Goal: Transaction & Acquisition: Purchase product/service

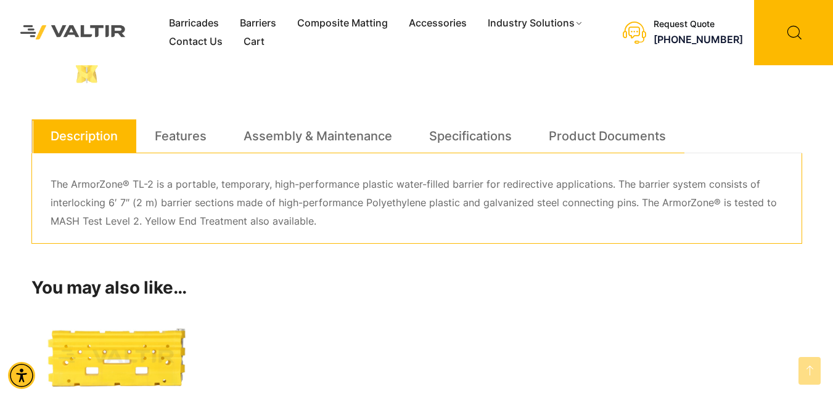
scroll to position [695, 0]
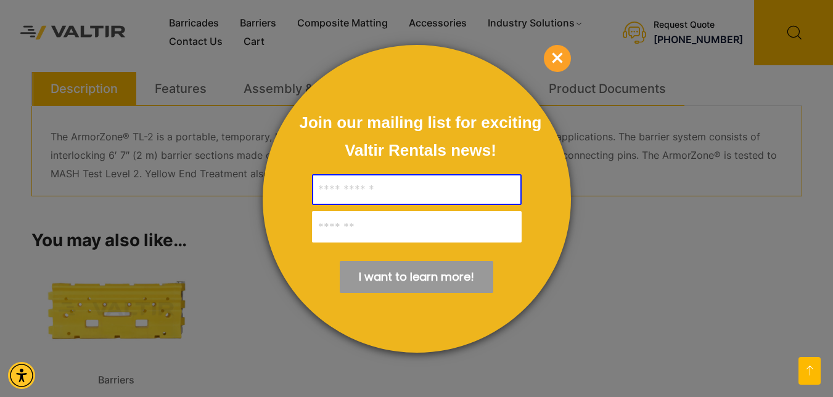
click at [561, 58] on span "×" at bounding box center [557, 58] width 27 height 27
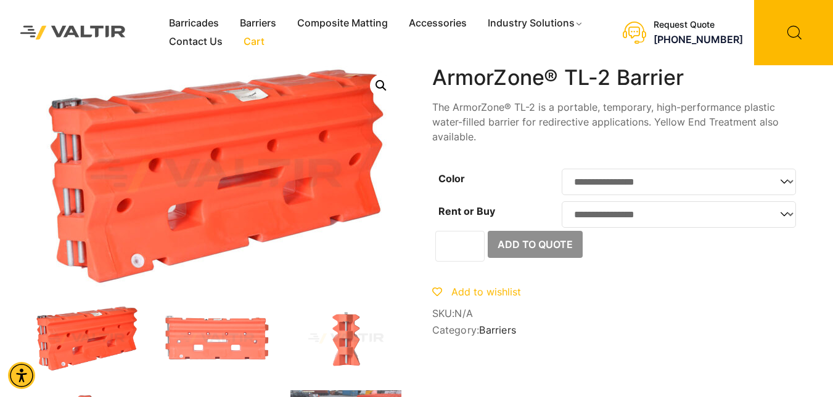
click at [251, 48] on link "Cart" at bounding box center [254, 42] width 42 height 18
click at [253, 22] on link "Barriers" at bounding box center [257, 23] width 57 height 18
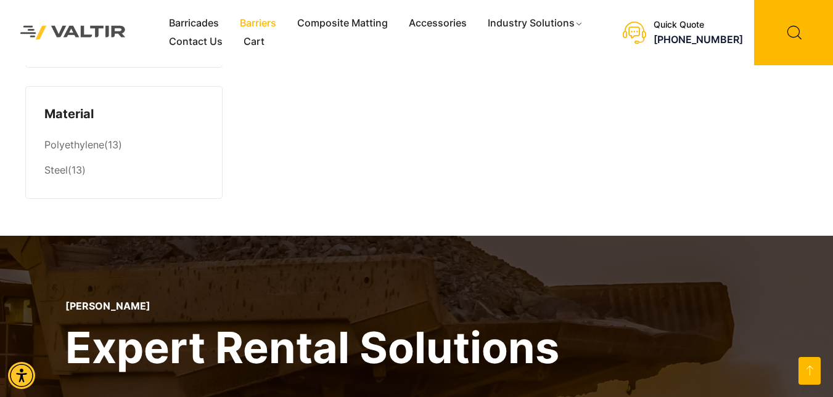
scroll to position [1043, 0]
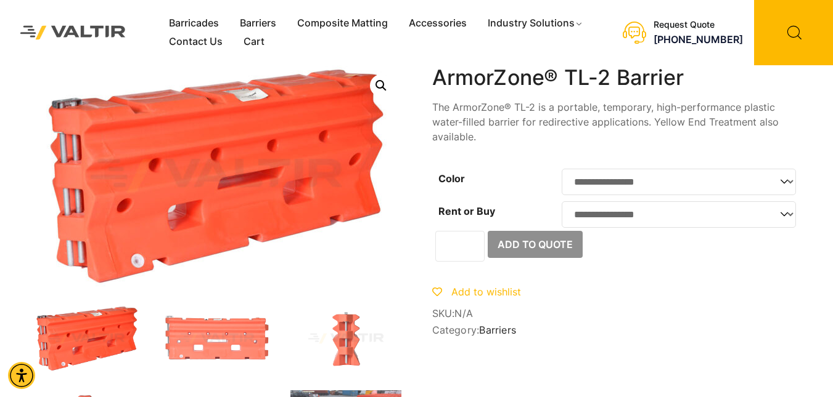
click at [489, 298] on span "Add to wishlist" at bounding box center [486, 292] width 70 height 12
click at [531, 298] on link "Browse wishlist" at bounding box center [556, 292] width 72 height 12
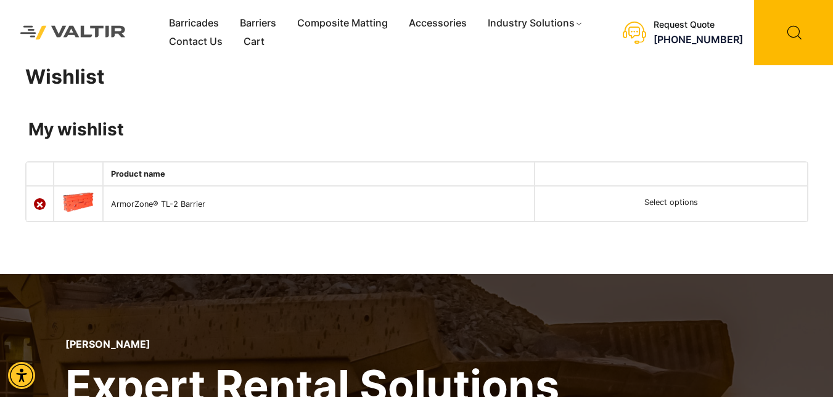
click at [37, 201] on link "×" at bounding box center [40, 204] width 12 height 12
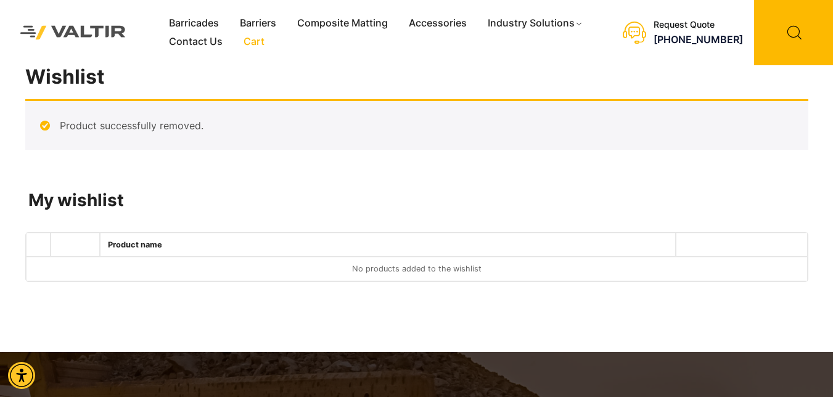
click at [259, 44] on link "Cart" at bounding box center [254, 42] width 42 height 18
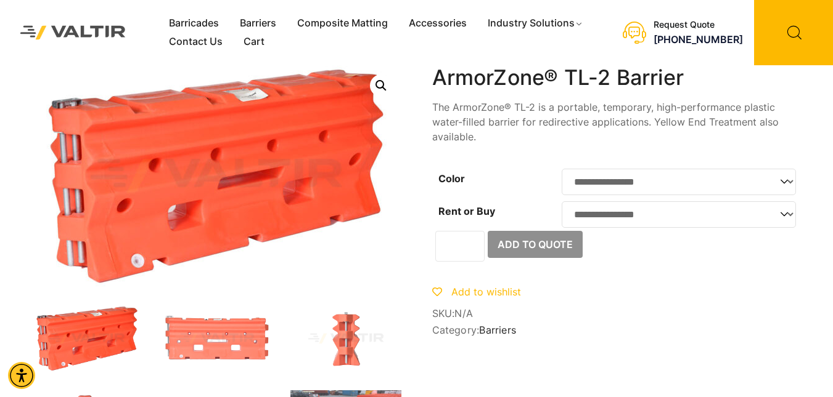
click at [471, 298] on span "Add to wishlist" at bounding box center [486, 292] width 70 height 12
click at [526, 298] on link "Browse wishlist" at bounding box center [556, 292] width 72 height 12
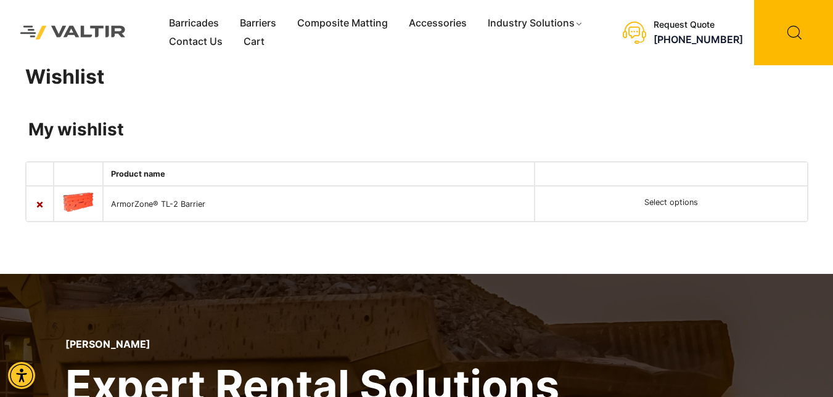
click at [79, 202] on img at bounding box center [78, 202] width 33 height 20
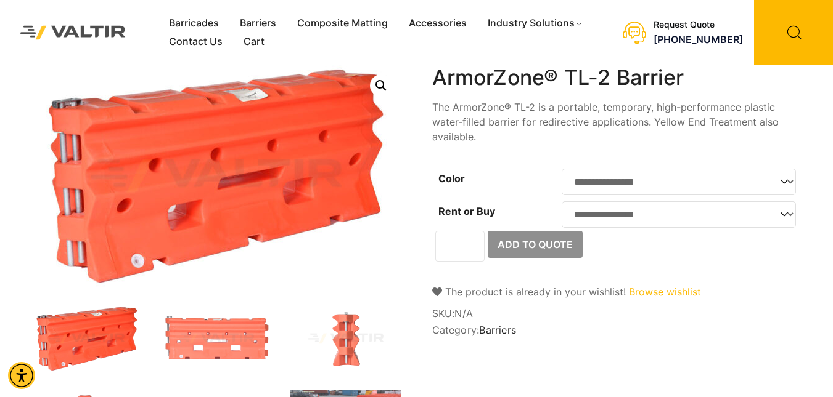
click at [656, 298] on link "Browse wishlist" at bounding box center [665, 292] width 72 height 12
click at [637, 291] on div "**********" at bounding box center [617, 203] width 370 height 276
click at [638, 298] on link "Browse wishlist" at bounding box center [665, 292] width 72 height 12
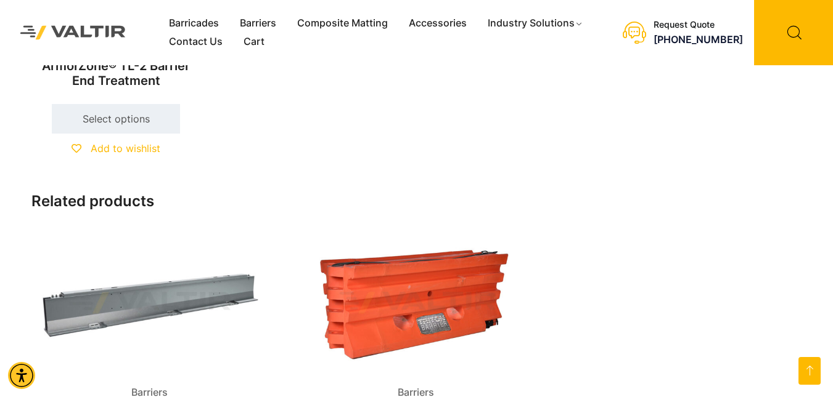
scroll to position [1043, 0]
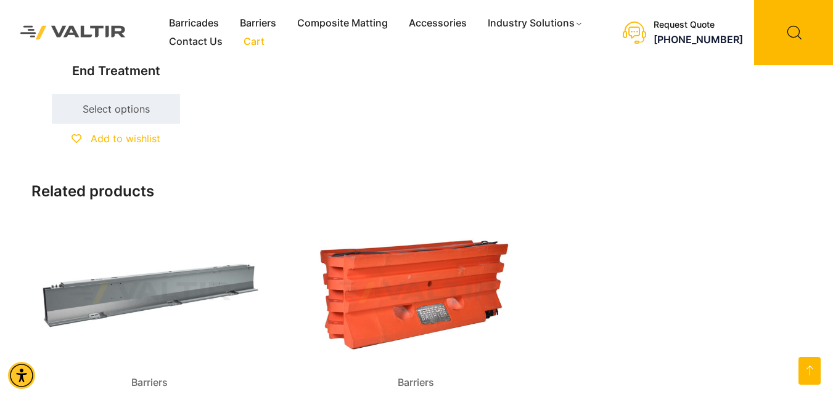
click at [253, 49] on link "Cart" at bounding box center [254, 42] width 42 height 18
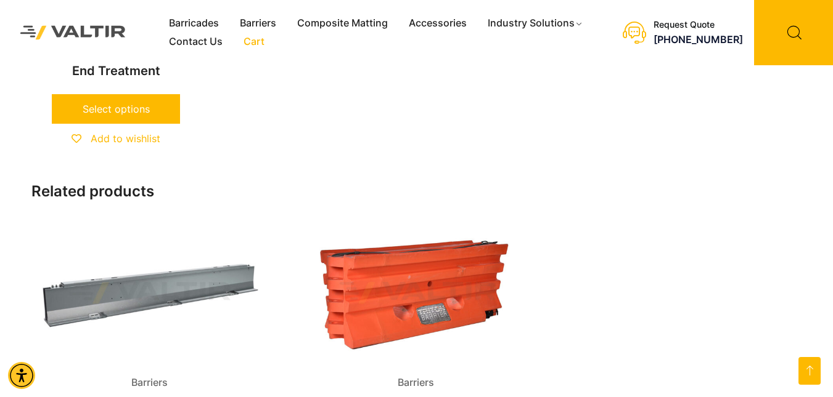
click at [92, 117] on link "Select options" at bounding box center [116, 109] width 128 height 30
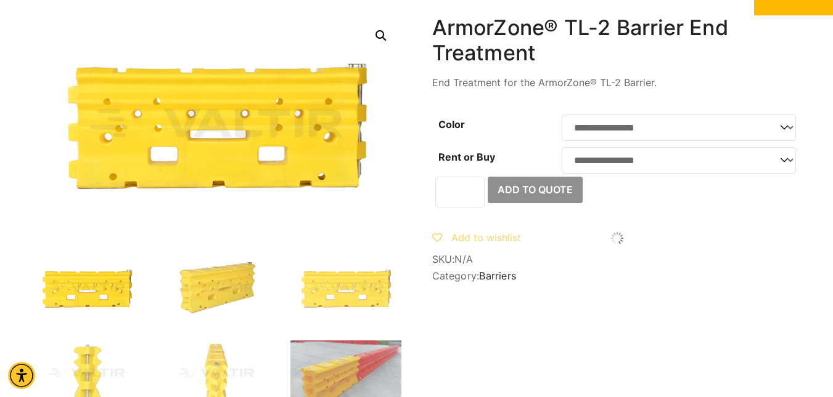
scroll to position [79, 0]
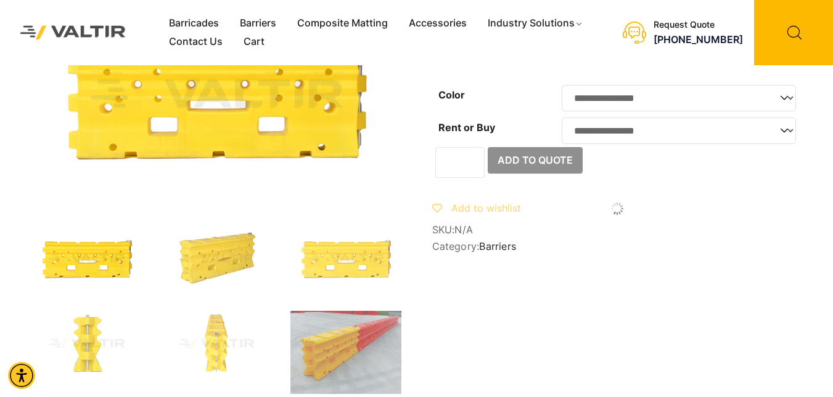
click at [471, 177] on input "*" at bounding box center [459, 162] width 49 height 31
click at [471, 166] on input "*" at bounding box center [459, 162] width 49 height 31
type input "*"
click at [470, 178] on input "*" at bounding box center [459, 162] width 49 height 31
